Goal: Transaction & Acquisition: Register for event/course

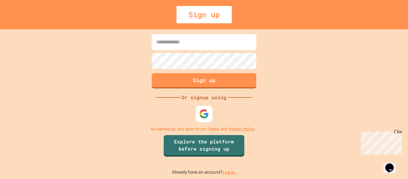
click at [202, 114] on img at bounding box center [204, 114] width 10 height 10
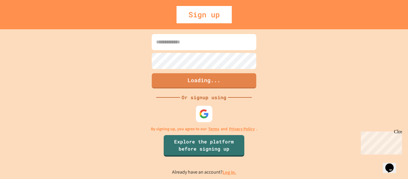
click at [203, 111] on img at bounding box center [204, 114] width 10 height 10
